Goal: Task Accomplishment & Management: Manage account settings

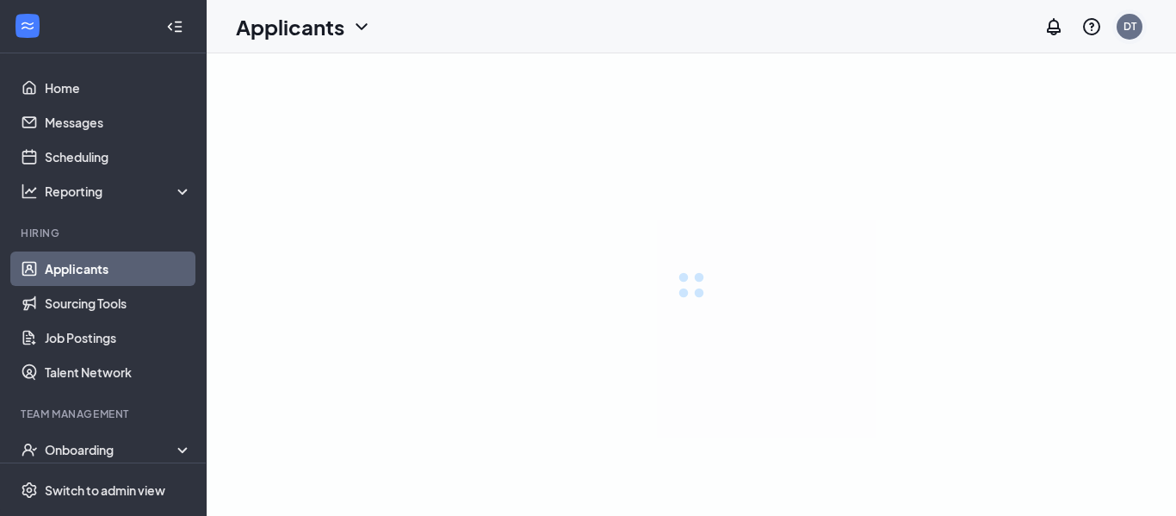
click at [1137, 25] on div "DT" at bounding box center [1130, 27] width 26 height 26
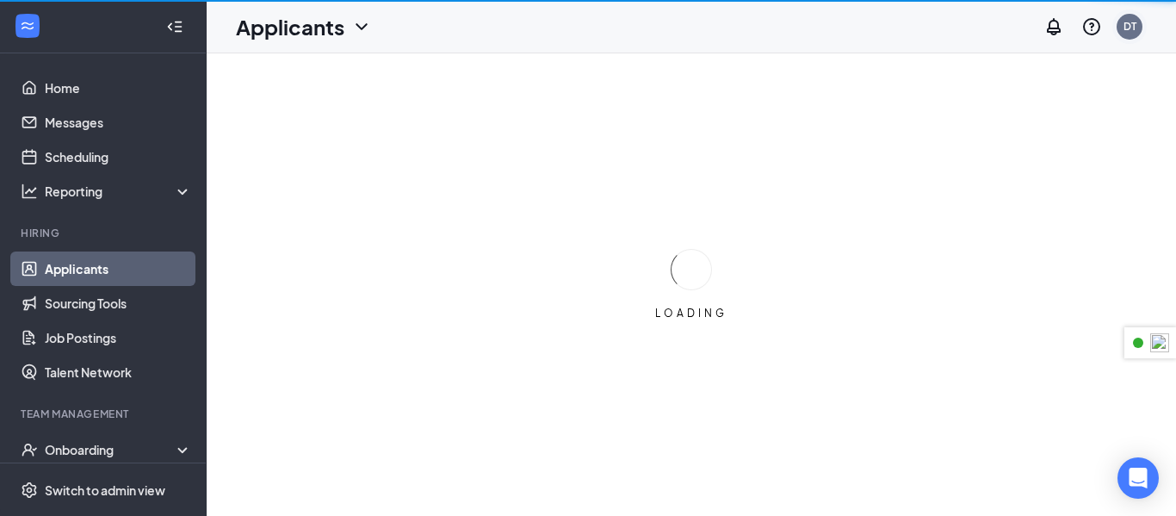
click at [1130, 23] on div "DT" at bounding box center [1129, 26] width 13 height 15
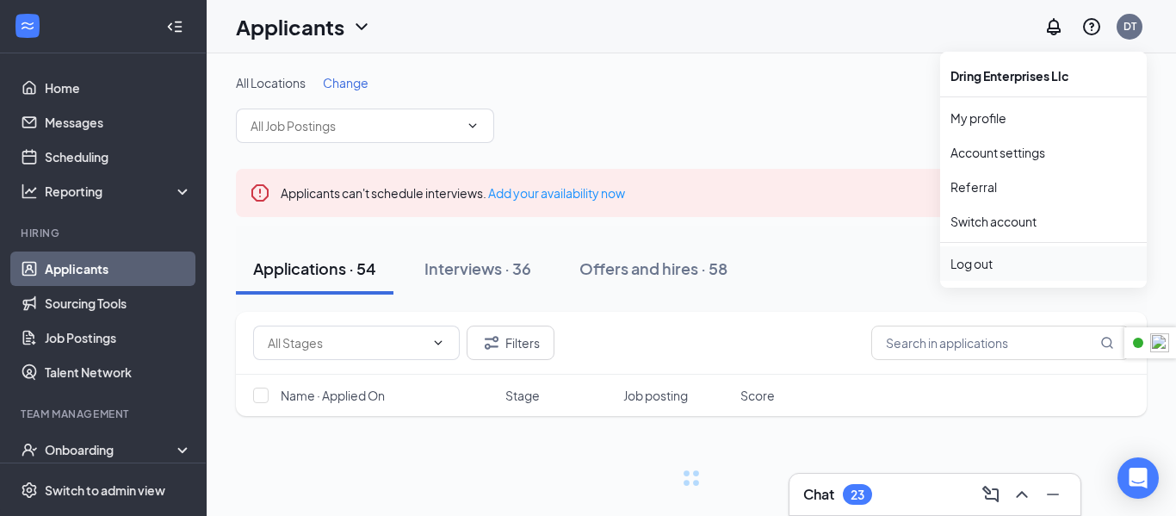
click at [968, 270] on div "Log out" at bounding box center [1043, 263] width 186 height 17
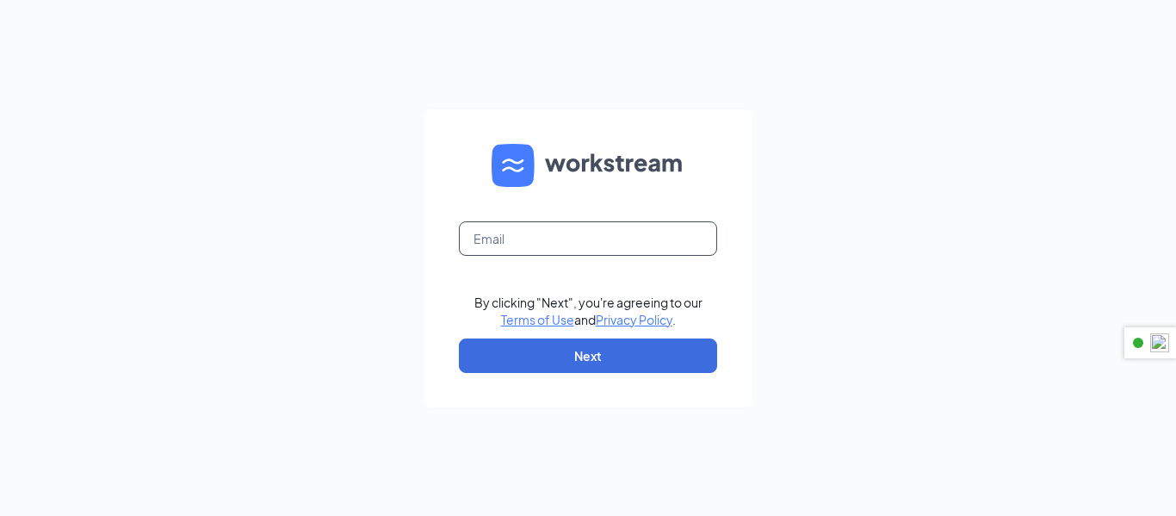
click at [628, 246] on input "text" at bounding box center [588, 238] width 258 height 34
paste input "cfanorthcollinscareers@gmail.com"
type input "cfanorthcollinscareers@gmail.com"
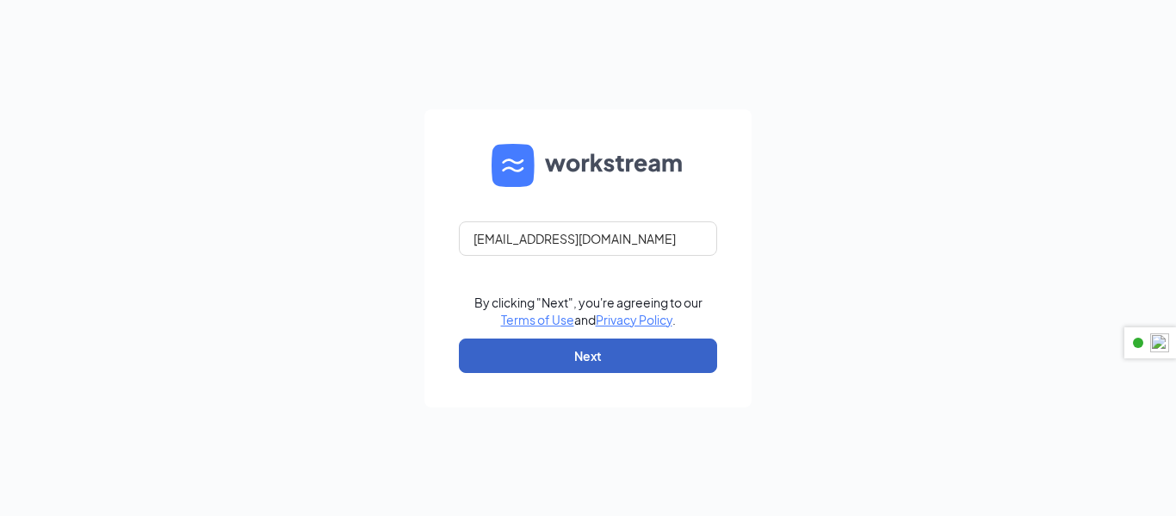
click at [653, 362] on button "Next" at bounding box center [588, 355] width 258 height 34
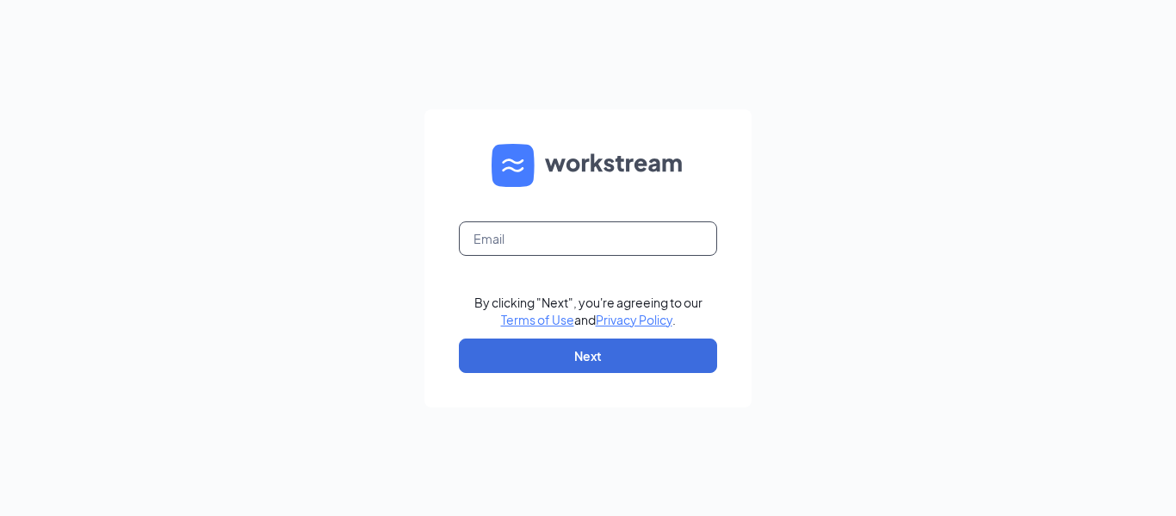
click at [549, 235] on input "text" at bounding box center [588, 238] width 258 height 34
paste input "ChickenNuggets57"
click at [152, 256] on div "ChickenNuggets57 By clicking "Next", you're agreeing to our Terms of Use and Pr…" at bounding box center [588, 258] width 1176 height 516
click at [603, 248] on input "ChickenNuggets57" at bounding box center [588, 238] width 258 height 34
click at [603, 247] on input "ChickenNuggets57" at bounding box center [588, 238] width 258 height 34
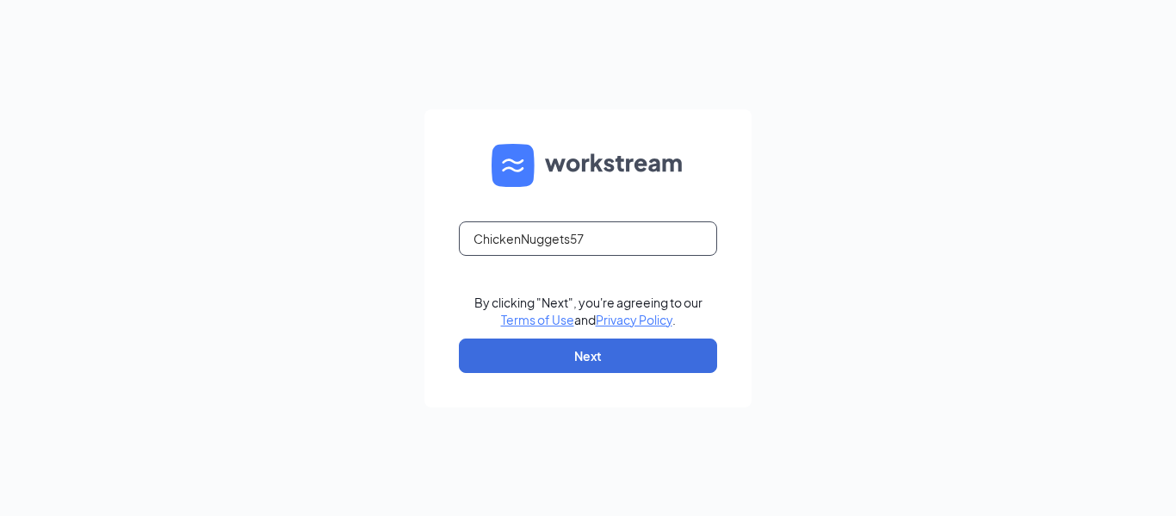
click at [603, 247] on input "ChickenNuggets57" at bounding box center [588, 238] width 258 height 34
type input "="
paste input "[EMAIL_ADDRESS][DOMAIN_NAME]"
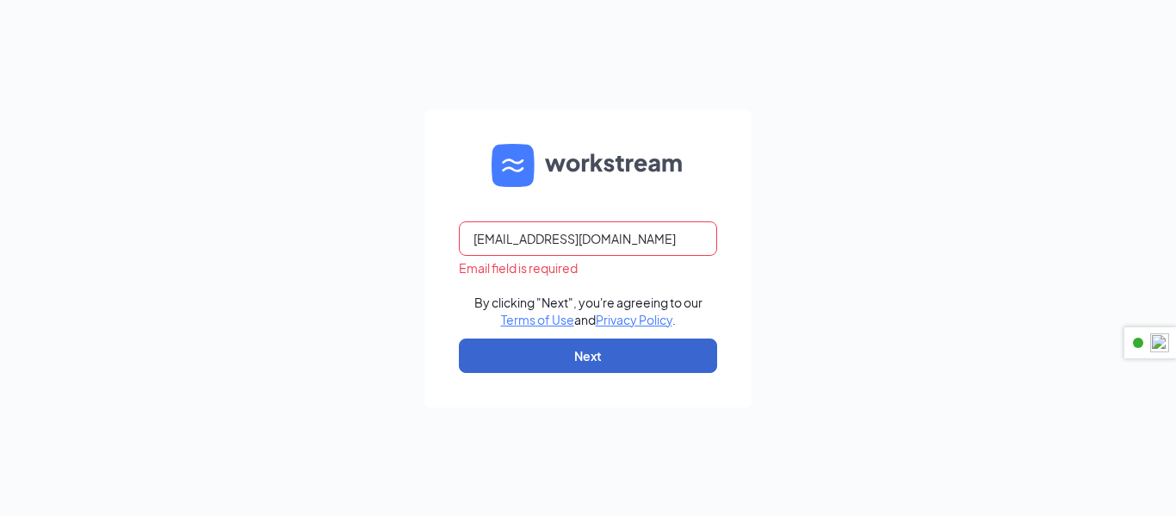
type input "[EMAIL_ADDRESS][DOMAIN_NAME]"
click at [652, 369] on button "Next" at bounding box center [588, 355] width 258 height 34
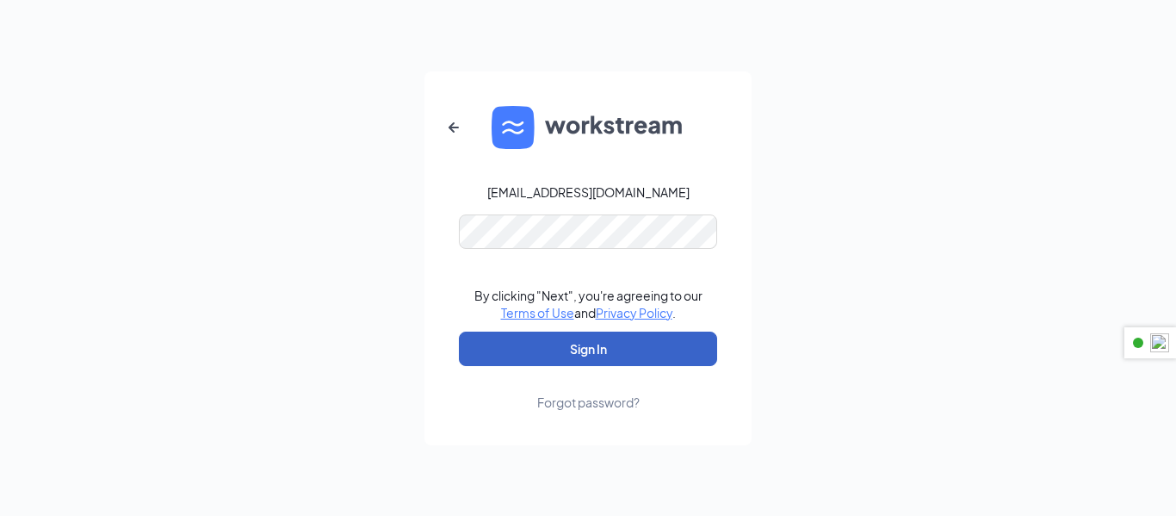
click at [490, 359] on button "Sign In" at bounding box center [588, 348] width 258 height 34
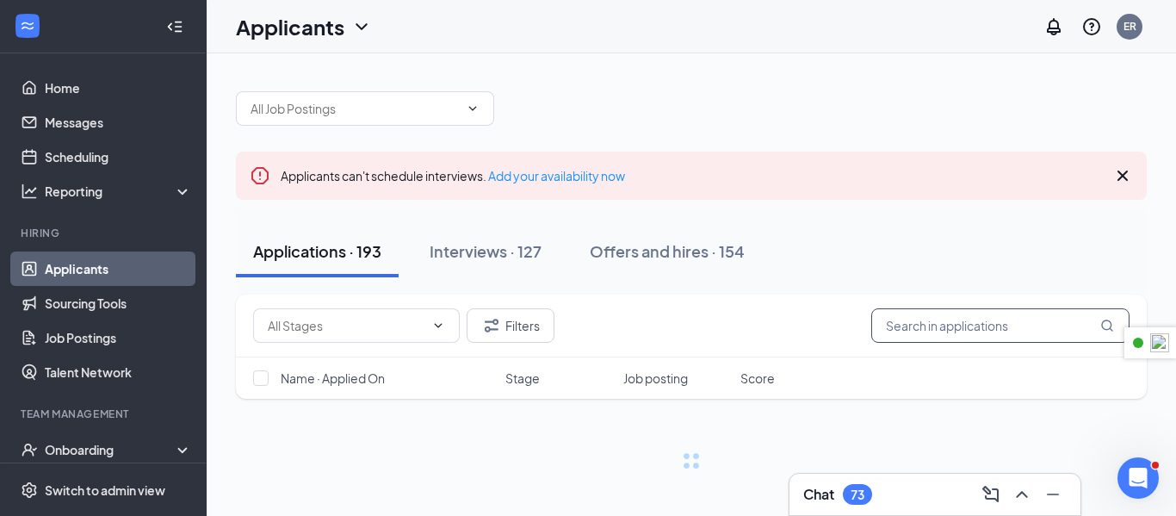
click at [949, 328] on input "text" at bounding box center [1000, 325] width 258 height 34
paste input "ChickenNuggets57"
type input "ChickenNuggets57"
click at [950, 308] on input "ChickenNuggets57" at bounding box center [1000, 325] width 258 height 34
click at [953, 325] on input "ChickenNuggets57" at bounding box center [1000, 325] width 258 height 34
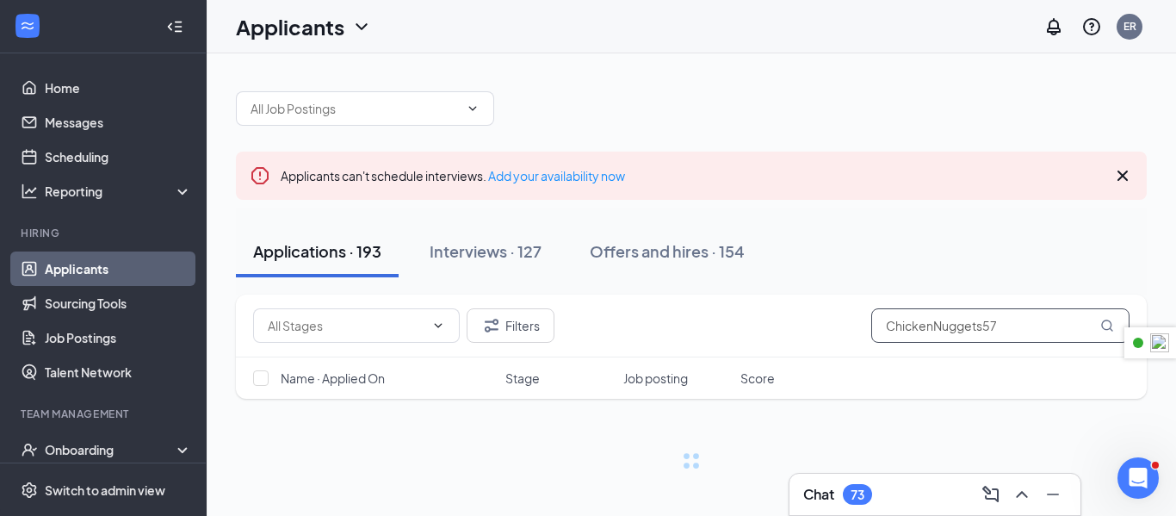
click at [953, 325] on input "ChickenNuggets57" at bounding box center [1000, 325] width 258 height 34
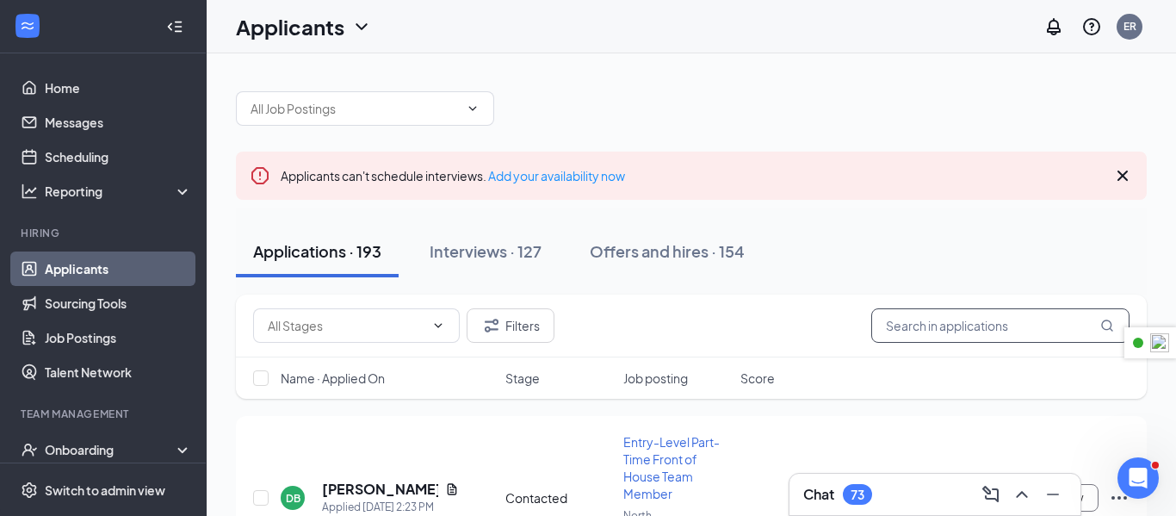
paste input "[PERSON_NAME]"
type input "[PERSON_NAME]"
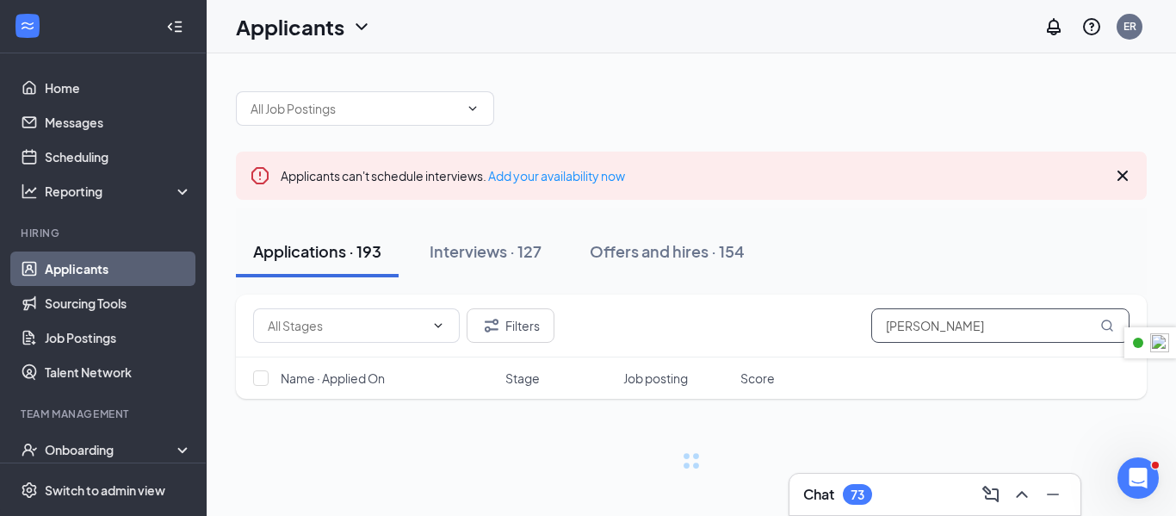
click at [1105, 325] on icon "MagnifyingGlass" at bounding box center [1107, 326] width 14 height 14
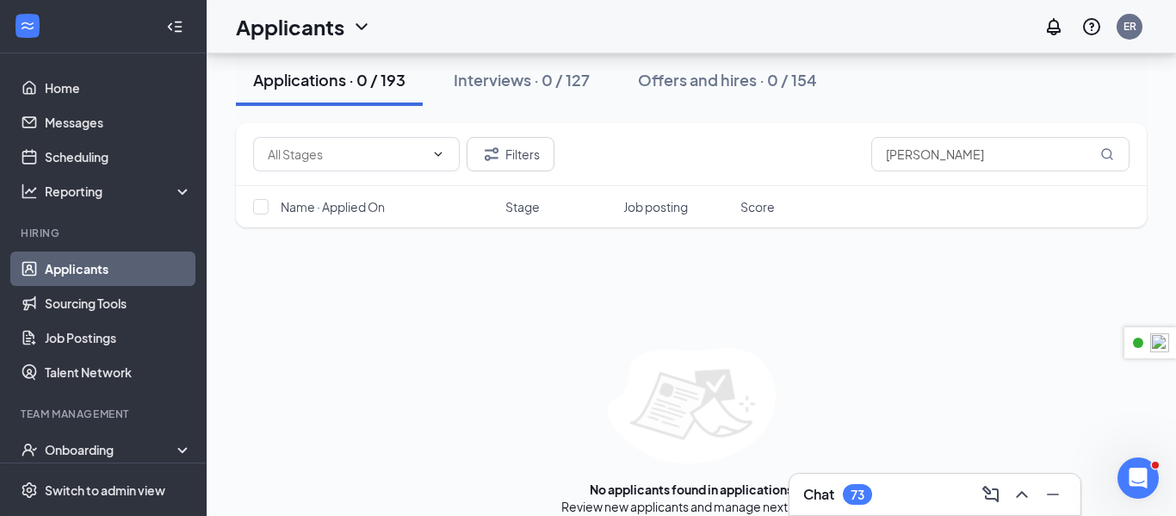
scroll to position [191, 0]
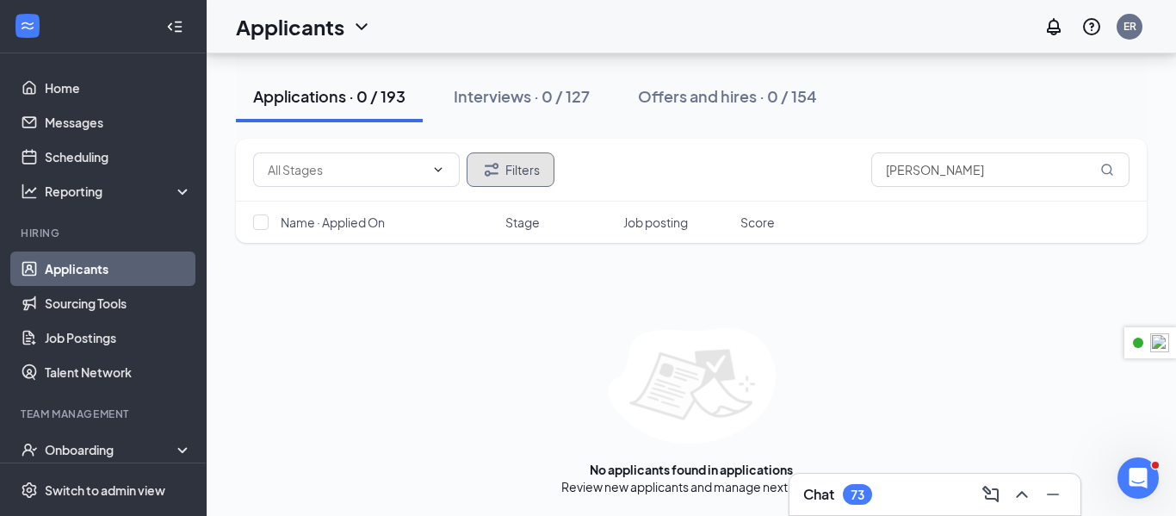
click at [492, 164] on icon "Filter" at bounding box center [491, 169] width 21 height 21
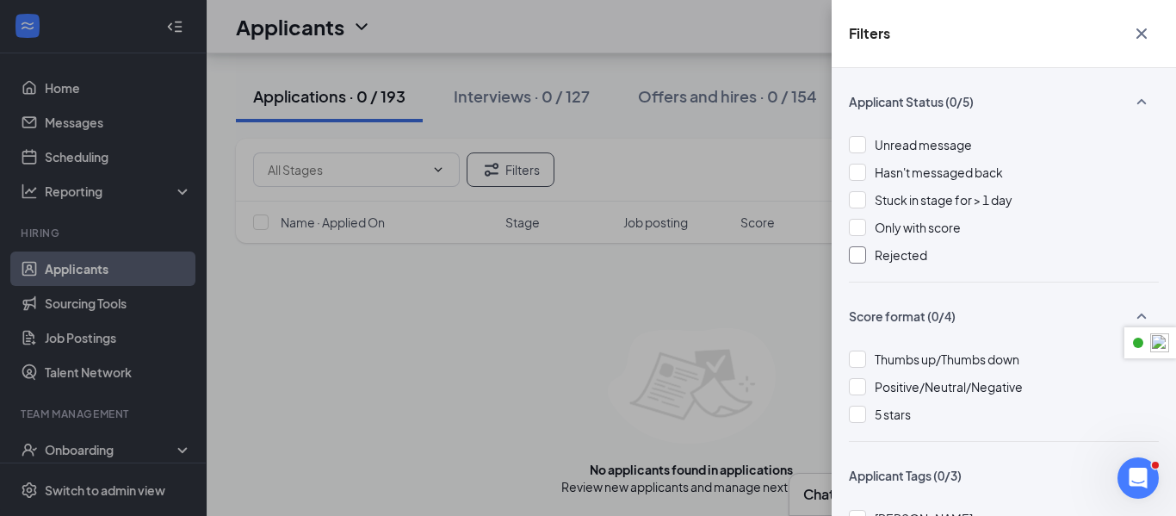
click at [864, 263] on div "Rejected" at bounding box center [1004, 254] width 310 height 19
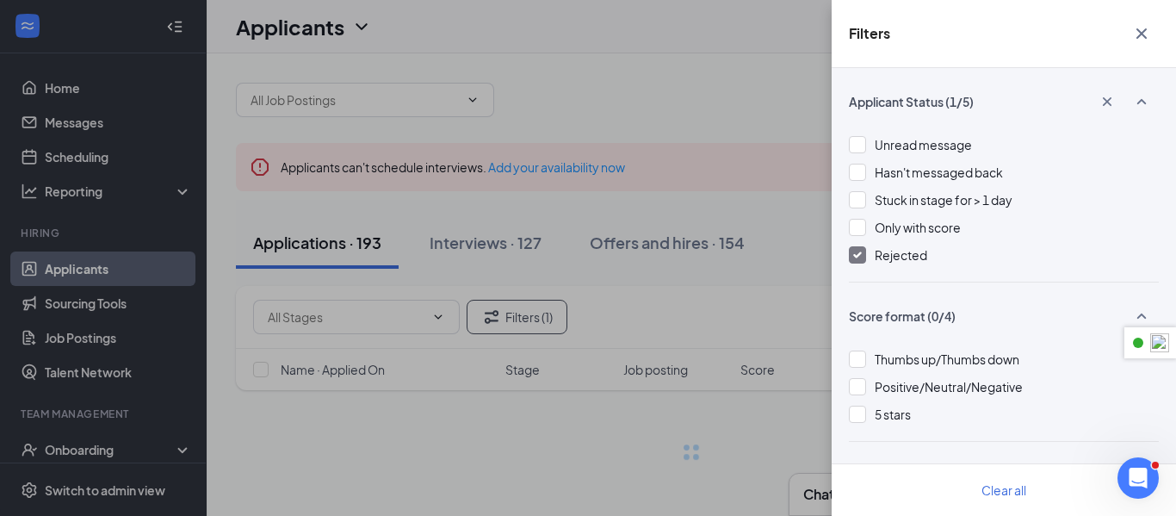
scroll to position [9, 0]
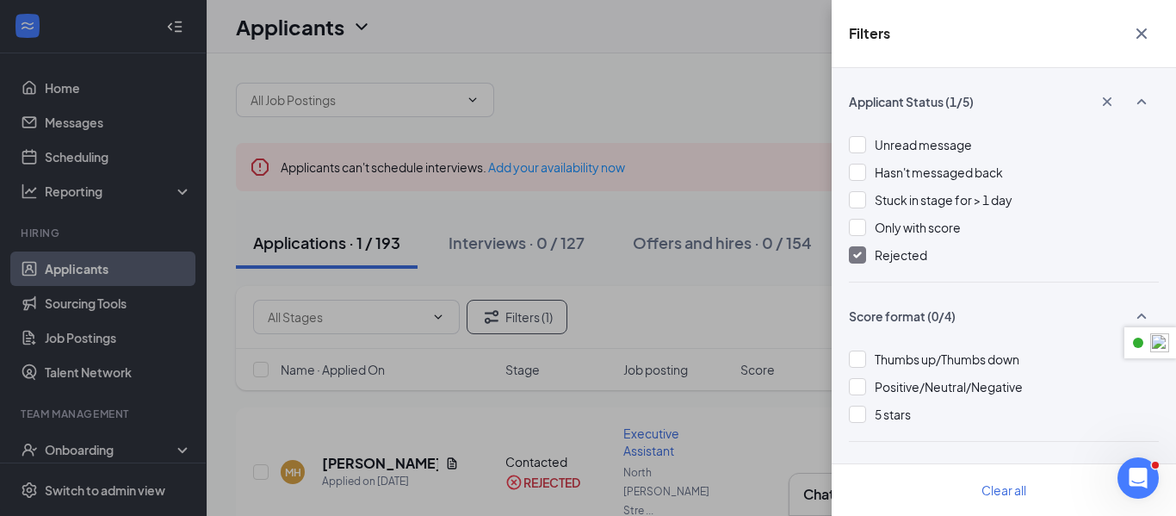
click at [1148, 36] on icon "Cross" at bounding box center [1141, 33] width 21 height 21
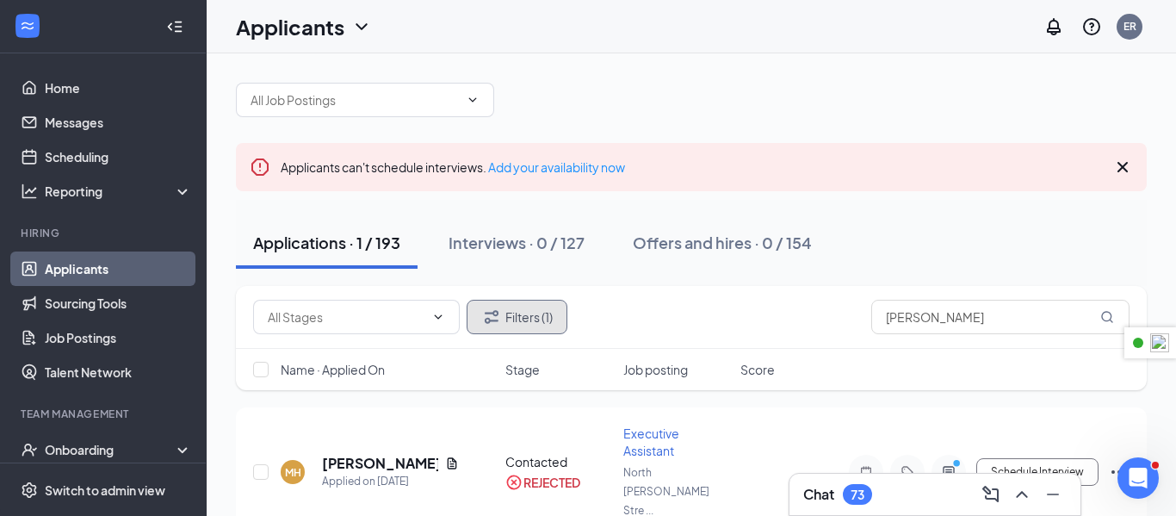
scroll to position [55, 0]
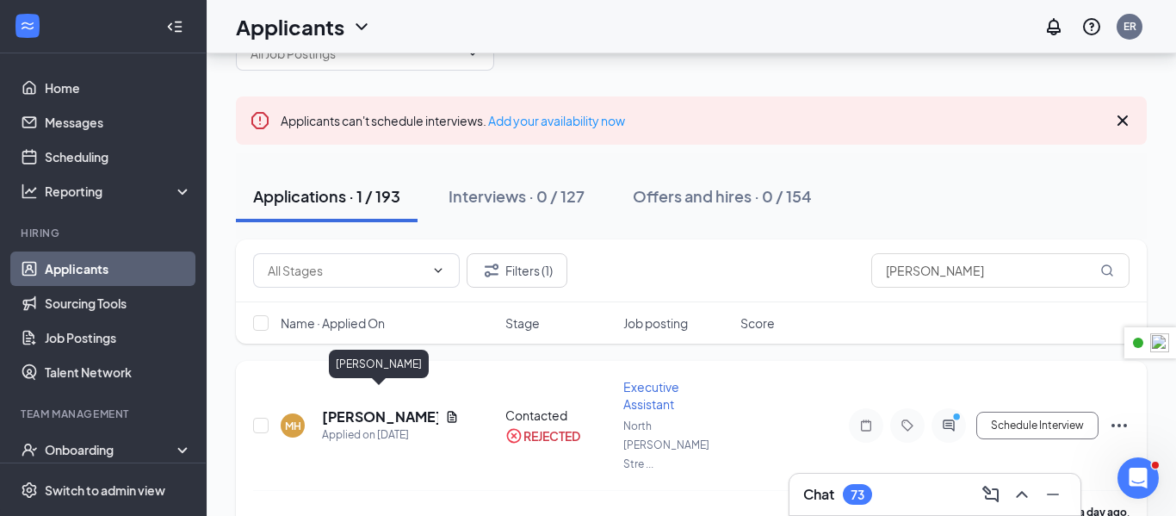
click at [392, 407] on h5 "[PERSON_NAME]" at bounding box center [380, 416] width 116 height 19
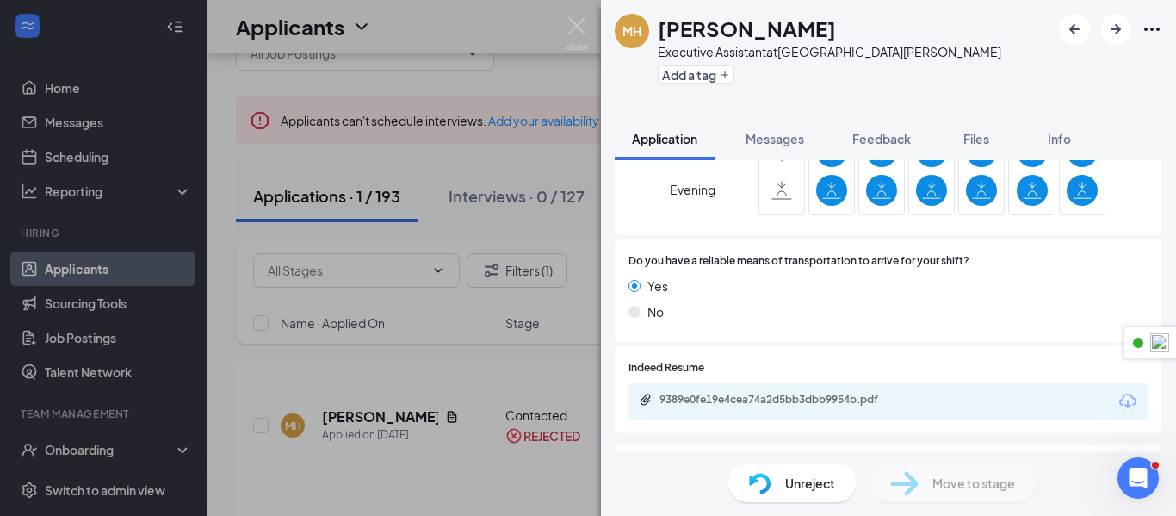
scroll to position [802, 0]
click at [770, 393] on div "9389e0fe19e4cea74a2d5bb3dbb9954b.pdf" at bounding box center [779, 400] width 241 height 14
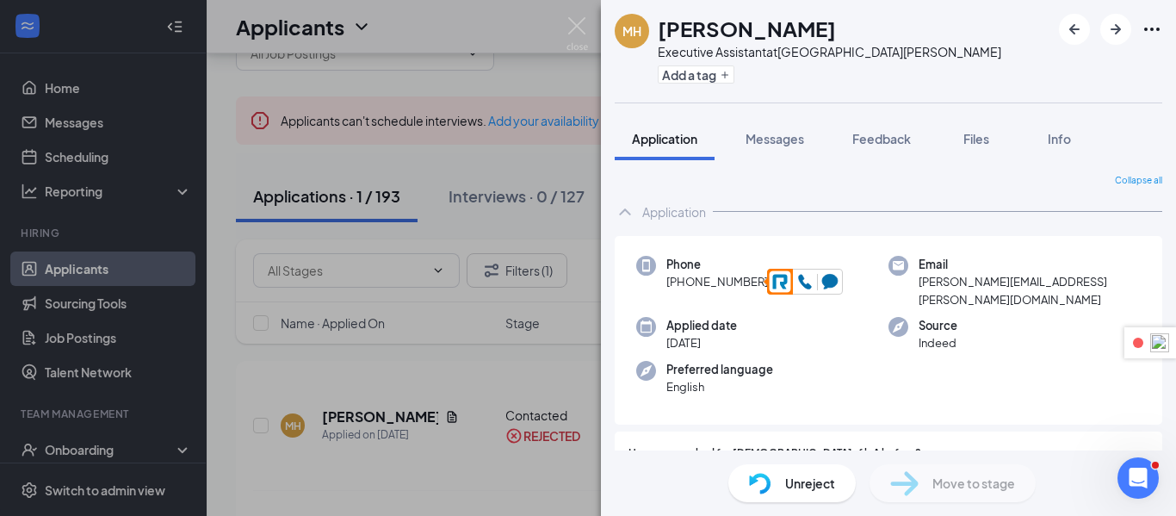
drag, startPoint x: 763, startPoint y: 277, endPoint x: 679, endPoint y: 281, distance: 83.6
click at [683, 285] on div "Phone [PHONE_NUMBER]" at bounding box center [762, 282] width 252 height 53
drag, startPoint x: 1061, startPoint y: 279, endPoint x: 920, endPoint y: 282, distance: 140.4
click at [920, 282] on div "Email [PERSON_NAME][EMAIL_ADDRESS][PERSON_NAME][DOMAIN_NAME]" at bounding box center [1014, 282] width 252 height 53
